Goal: Check status: Check status

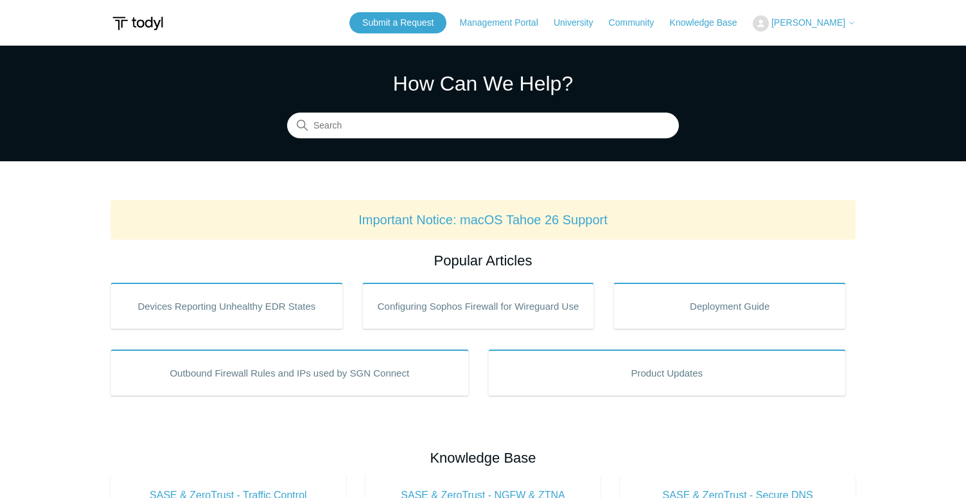
click at [808, 26] on span "[PERSON_NAME]" at bounding box center [808, 22] width 74 height 10
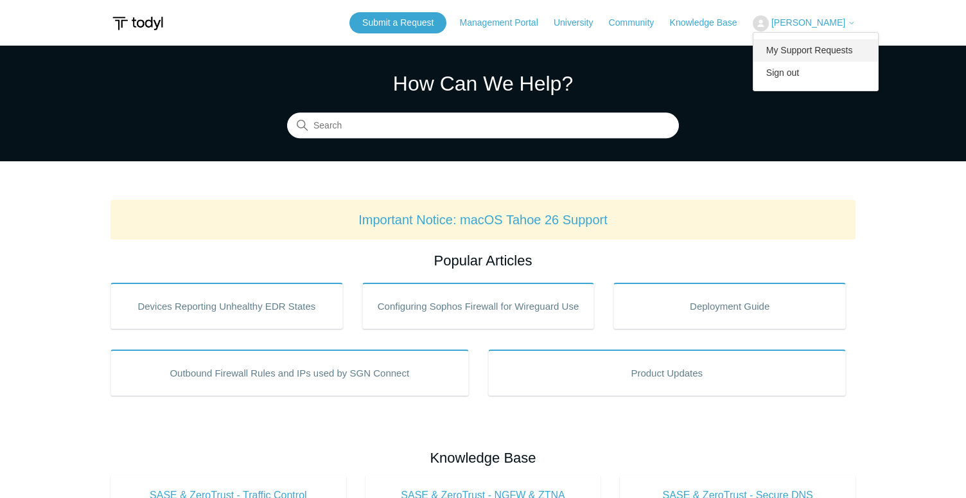
click at [814, 49] on link "My Support Requests" at bounding box center [815, 50] width 125 height 22
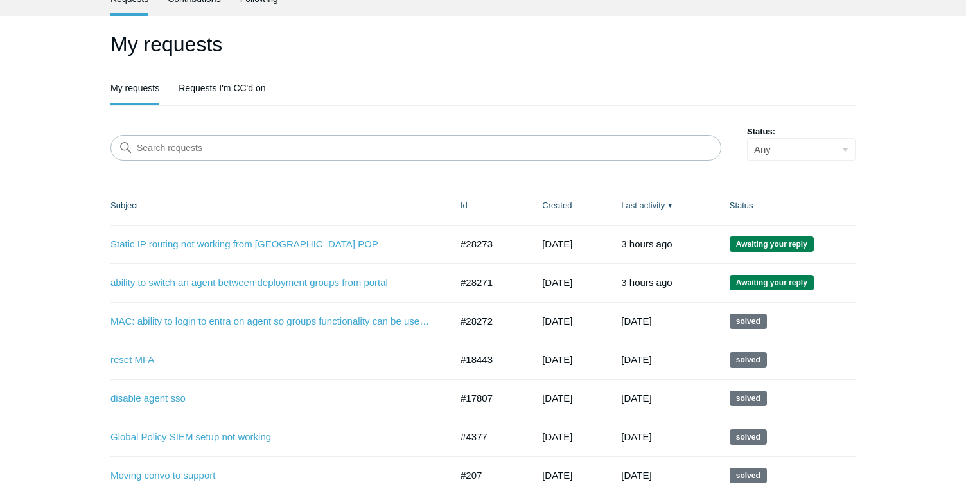
scroll to position [66, 0]
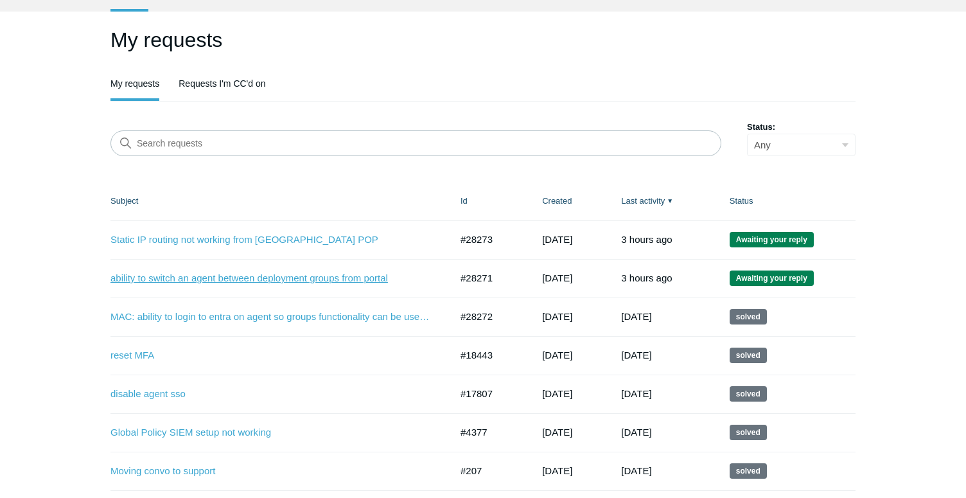
click at [132, 283] on link "ability to switch an agent between deployment groups from portal" at bounding box center [270, 278] width 321 height 15
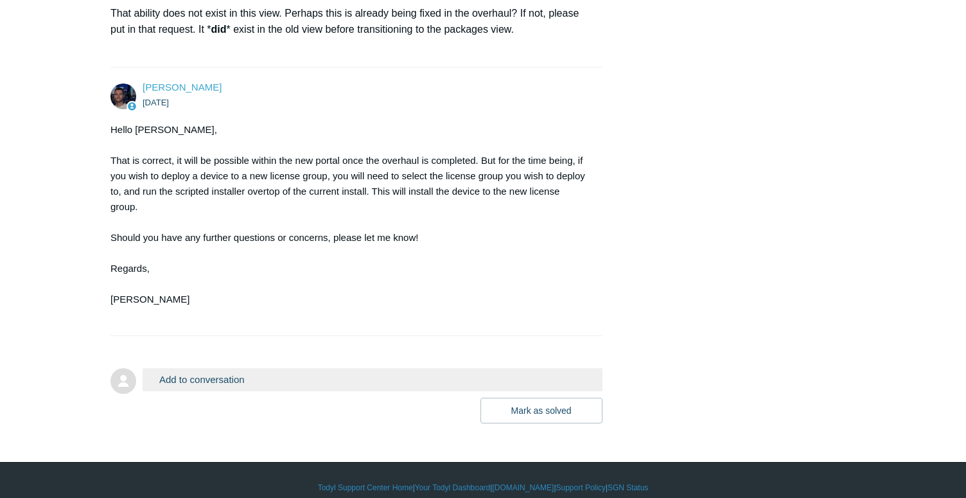
scroll to position [713, 0]
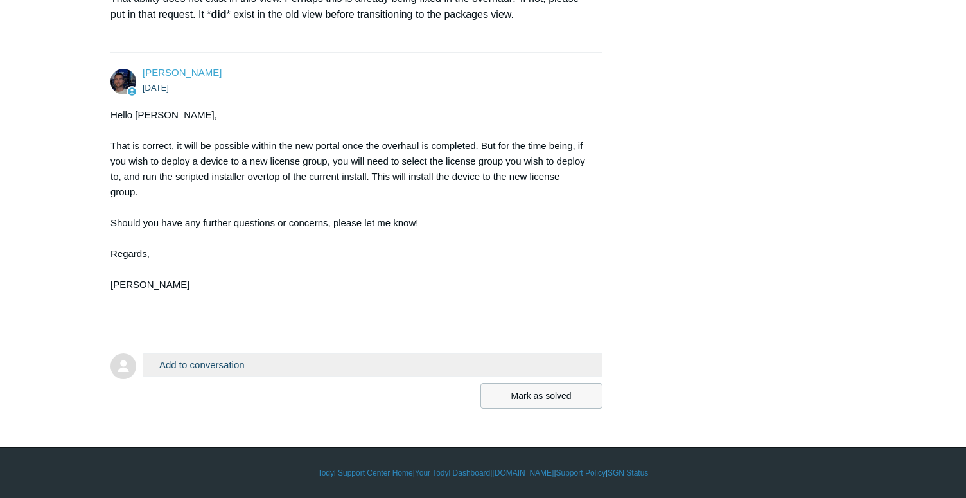
click at [513, 391] on button "Mark as solved" at bounding box center [541, 396] width 122 height 26
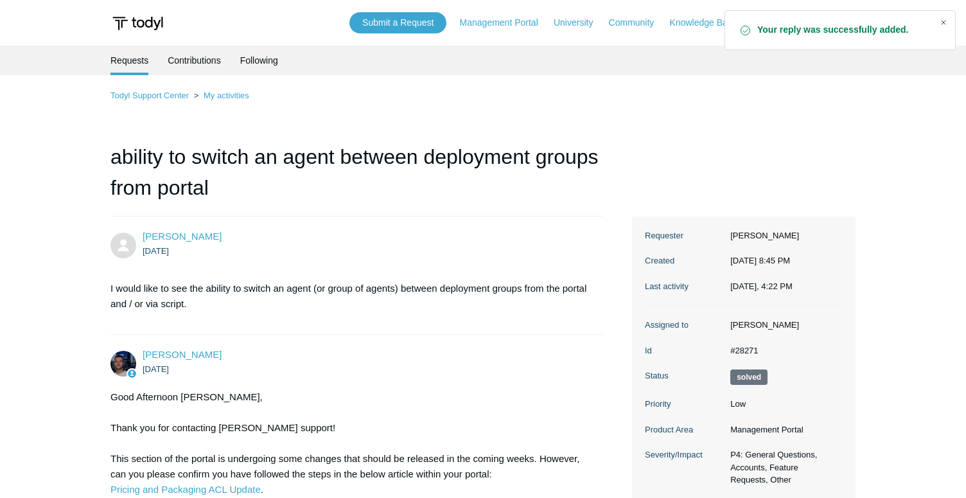
click at [944, 23] on div "Close" at bounding box center [943, 22] width 18 height 18
click at [651, 26] on link "Community" at bounding box center [638, 22] width 58 height 13
